Goal: Task Accomplishment & Management: Manage account settings

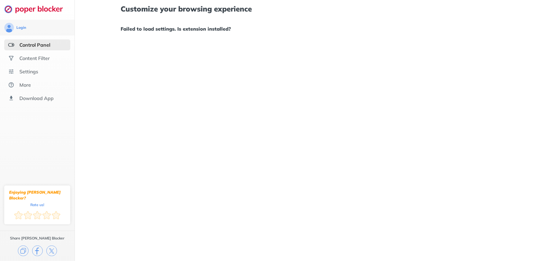
drag, startPoint x: 313, startPoint y: 36, endPoint x: 298, endPoint y: 27, distance: 17.4
click at [313, 36] on div "Customize your browsing experience Failed to load settings. Is extension instal…" at bounding box center [305, 19] width 368 height 38
click at [47, 43] on div "Control Panel" at bounding box center [34, 45] width 31 height 6
click at [38, 44] on div "Control Panel" at bounding box center [34, 45] width 31 height 6
click at [46, 59] on div "Content Filter" at bounding box center [37, 58] width 66 height 11
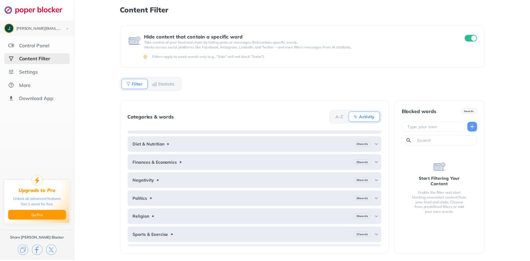
scroll to position [25, 0]
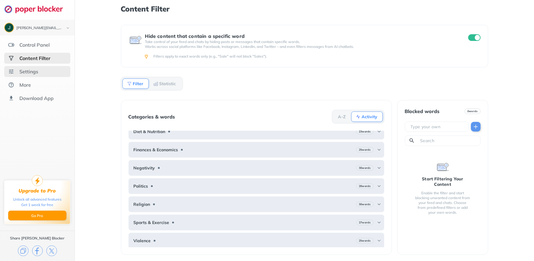
click at [25, 72] on div "Settings" at bounding box center [28, 72] width 19 height 6
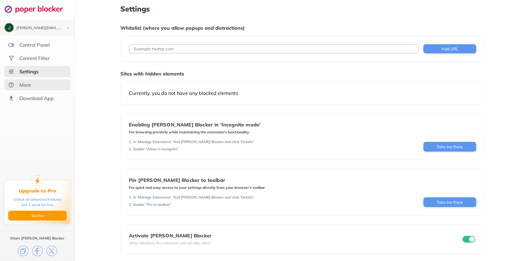
click at [20, 87] on div "More" at bounding box center [25, 85] width 12 height 6
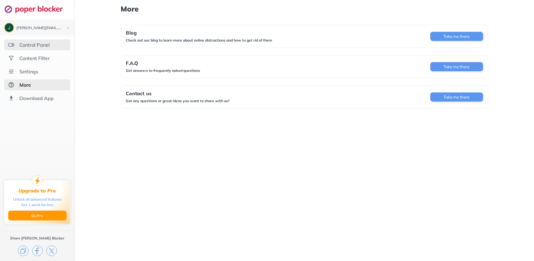
drag, startPoint x: 35, startPoint y: 45, endPoint x: 38, endPoint y: 45, distance: 3.4
click at [36, 44] on div "Control Panel" at bounding box center [34, 45] width 30 height 6
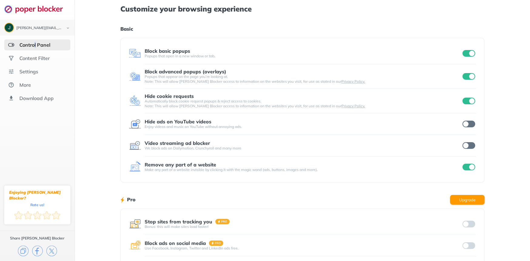
click at [466, 123] on input "checkbox" at bounding box center [469, 124] width 13 height 7
click at [469, 148] on input "checkbox" at bounding box center [469, 145] width 13 height 7
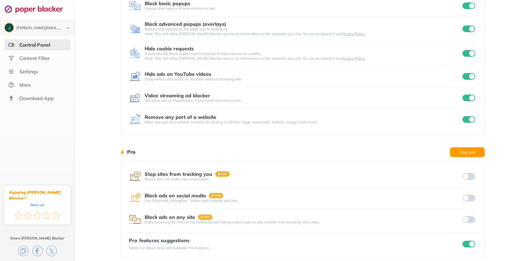
scroll to position [52, 0]
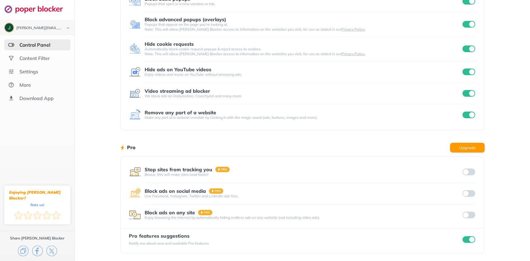
click at [465, 173] on div at bounding box center [468, 172] width 15 height 8
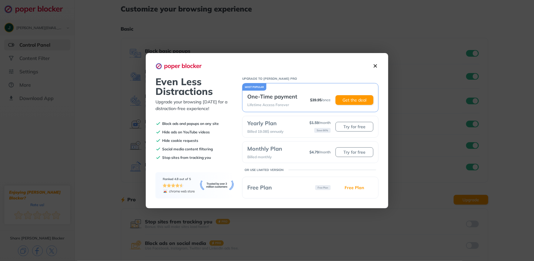
click at [375, 68] on img at bounding box center [375, 66] width 6 height 6
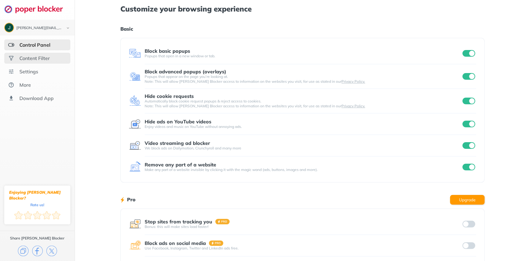
click at [27, 54] on div "Content Filter" at bounding box center [37, 58] width 66 height 11
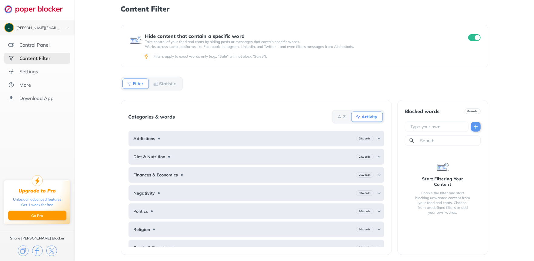
click at [426, 127] on input "text" at bounding box center [438, 127] width 56 height 6
type input "porn"
click at [473, 128] on img at bounding box center [476, 127] width 6 height 6
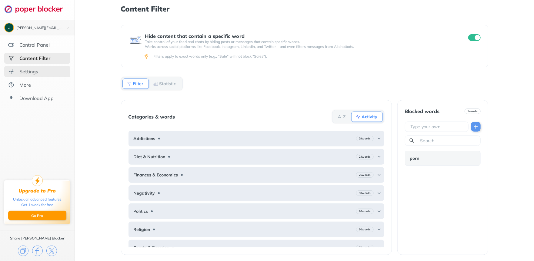
click at [37, 69] on div "Settings" at bounding box center [28, 72] width 19 height 6
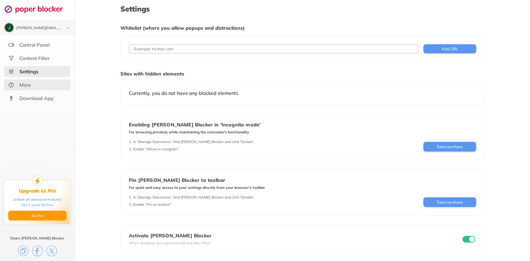
click at [39, 80] on div "More" at bounding box center [37, 84] width 66 height 11
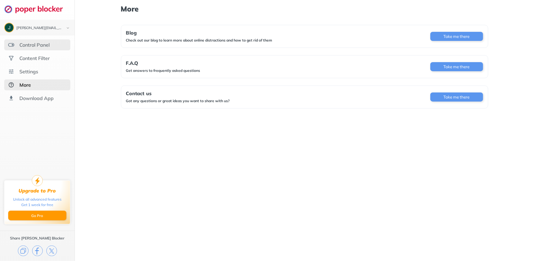
click at [45, 44] on div "Control Panel" at bounding box center [34, 45] width 30 height 6
